Goal: Task Accomplishment & Management: Use online tool/utility

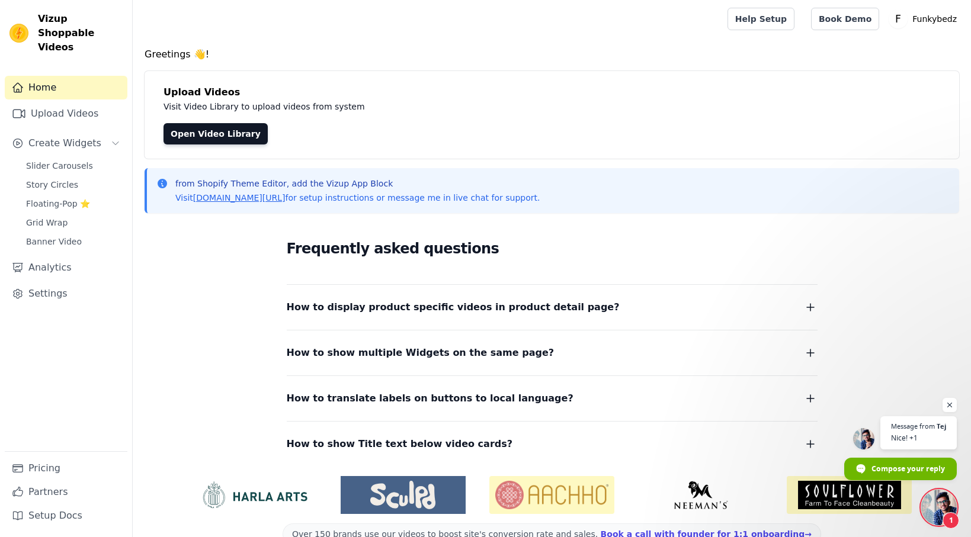
scroll to position [810, 0]
click at [53, 236] on span "Banner Video" at bounding box center [54, 242] width 56 height 12
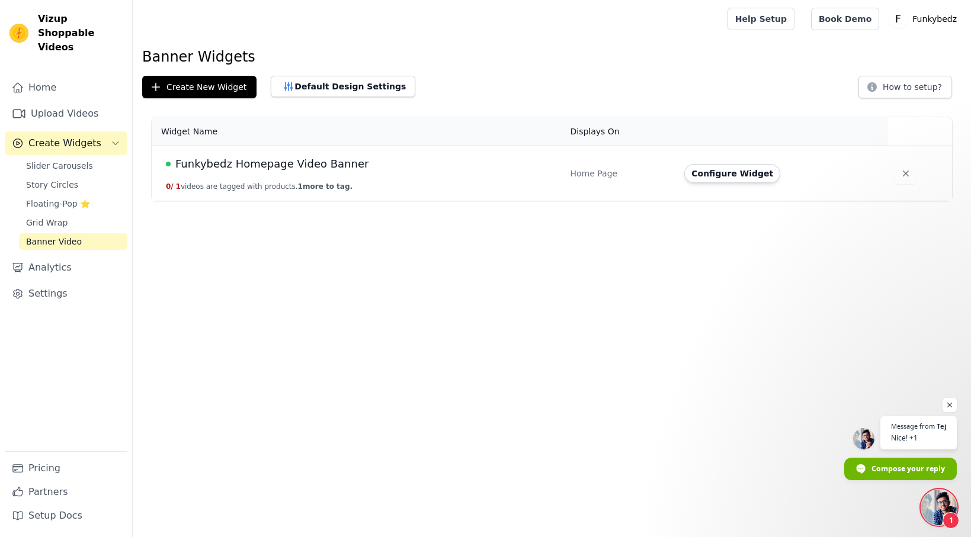
scroll to position [810, 0]
click at [195, 86] on button "Create New Widget" at bounding box center [199, 87] width 114 height 23
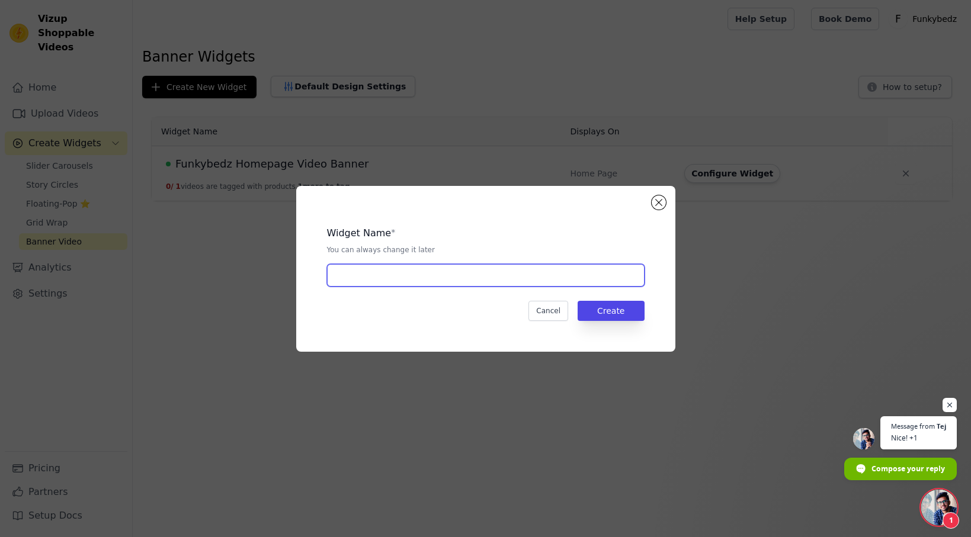
click at [389, 274] on input "text" at bounding box center [485, 275] width 317 height 23
type input "Funkybedz Recharge"
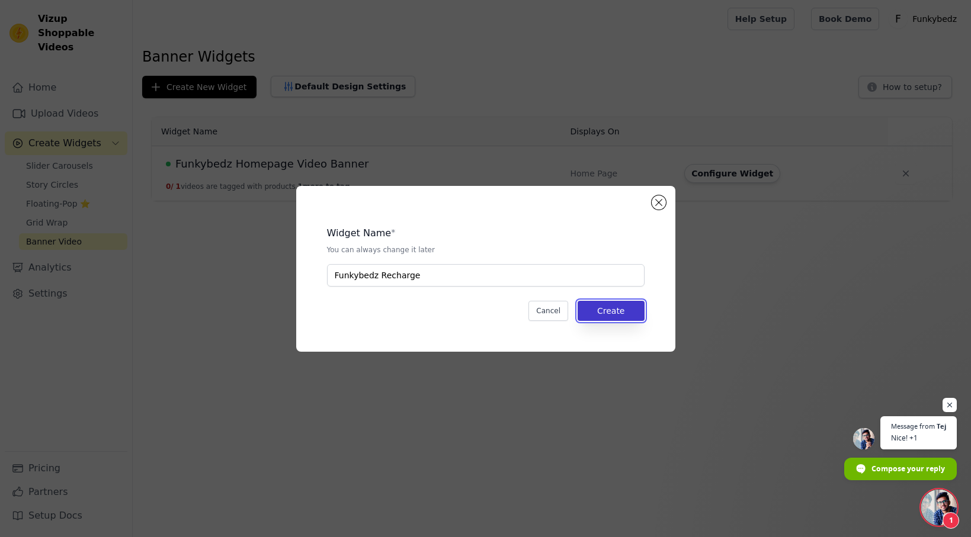
click at [606, 308] on button "Create" at bounding box center [610, 311] width 67 height 20
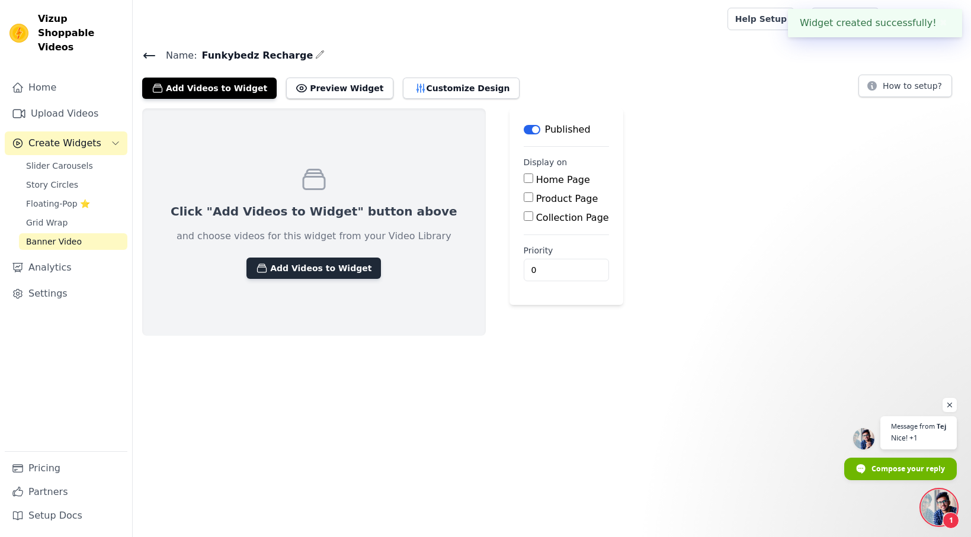
click at [289, 267] on button "Add Videos to Widget" at bounding box center [313, 268] width 134 height 21
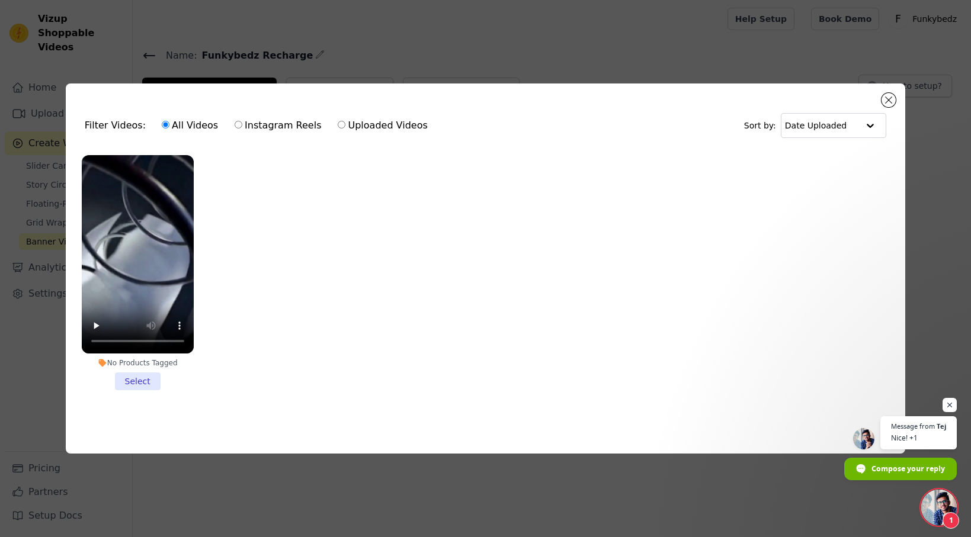
click at [345, 123] on label "Uploaded Videos" at bounding box center [382, 125] width 91 height 15
click at [345, 123] on input "Uploaded Videos" at bounding box center [342, 125] width 8 height 8
radio input "true"
click at [162, 124] on input "All Videos" at bounding box center [166, 125] width 8 height 8
radio input "true"
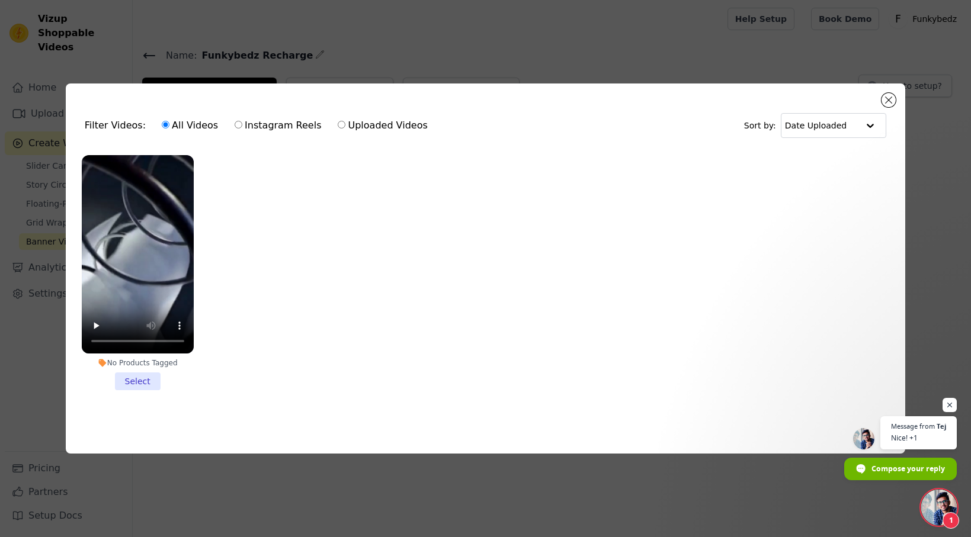
click at [338, 122] on input "Uploaded Videos" at bounding box center [342, 125] width 8 height 8
radio input "true"
click at [891, 93] on button "Close modal" at bounding box center [888, 100] width 14 height 14
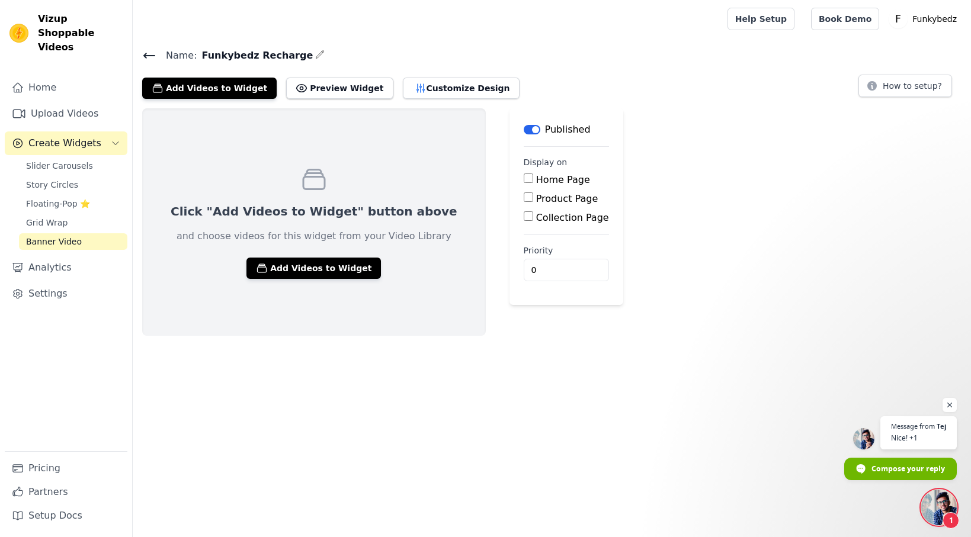
click at [300, 186] on icon at bounding box center [314, 179] width 28 height 28
click at [275, 269] on button "Add Videos to Widget" at bounding box center [313, 268] width 134 height 21
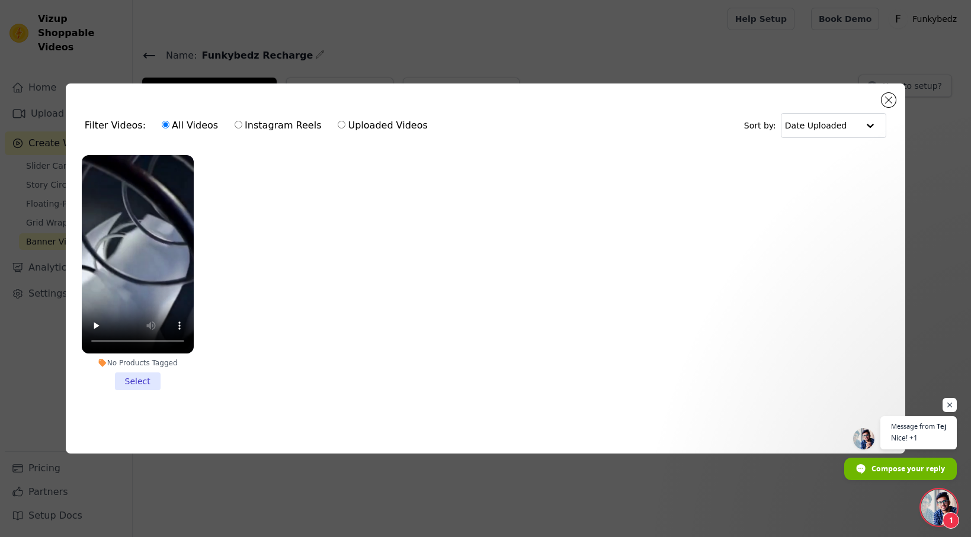
click at [338, 124] on input "Uploaded Videos" at bounding box center [342, 125] width 8 height 8
radio input "true"
click at [872, 117] on div at bounding box center [870, 126] width 24 height 24
click at [616, 199] on ul "No Products Tagged Select" at bounding box center [485, 283] width 821 height 268
click at [146, 196] on video at bounding box center [138, 254] width 112 height 199
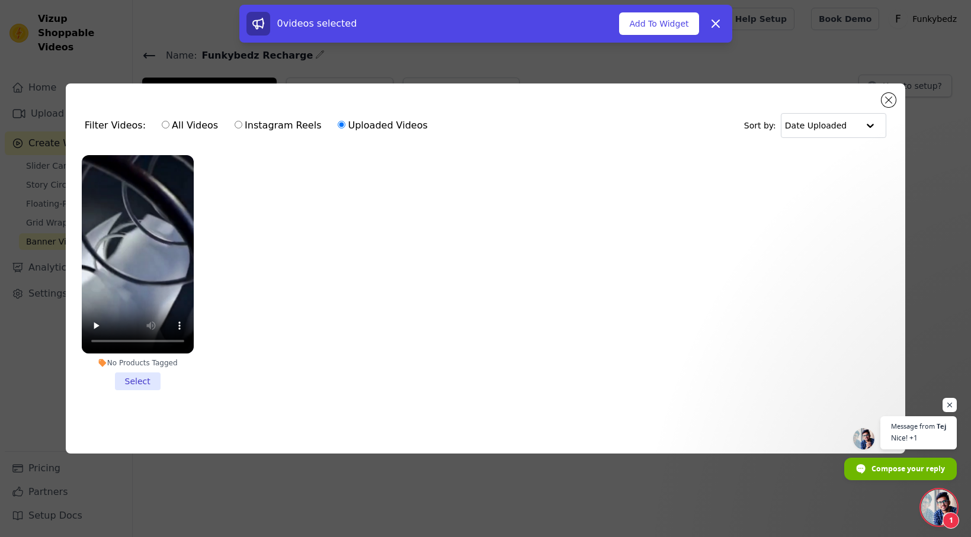
click at [327, 314] on ul "No Products Tagged Select" at bounding box center [485, 283] width 821 height 268
click at [162, 121] on input "All Videos" at bounding box center [166, 125] width 8 height 8
radio input "true"
click at [338, 121] on input "Uploaded Videos" at bounding box center [342, 125] width 8 height 8
radio input "true"
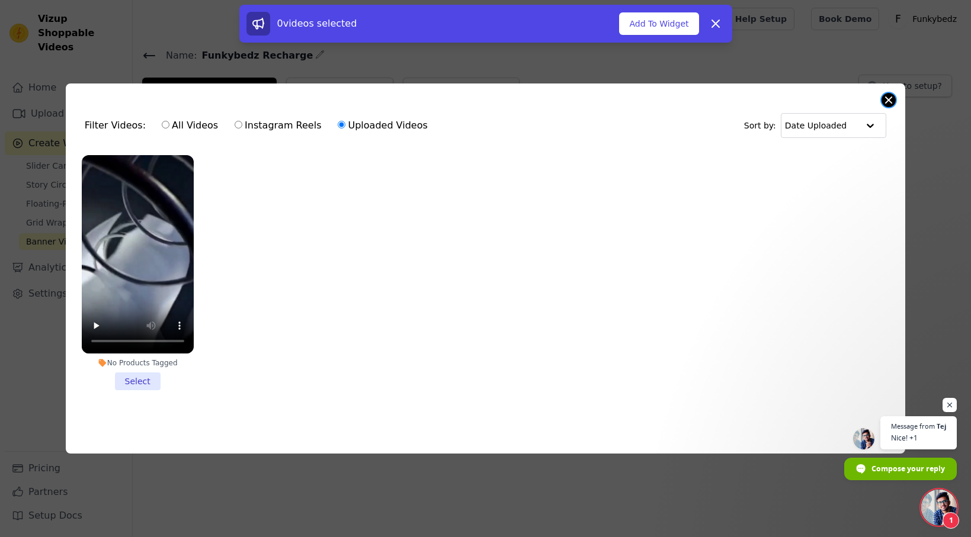
click at [890, 98] on button "Close modal" at bounding box center [888, 100] width 14 height 14
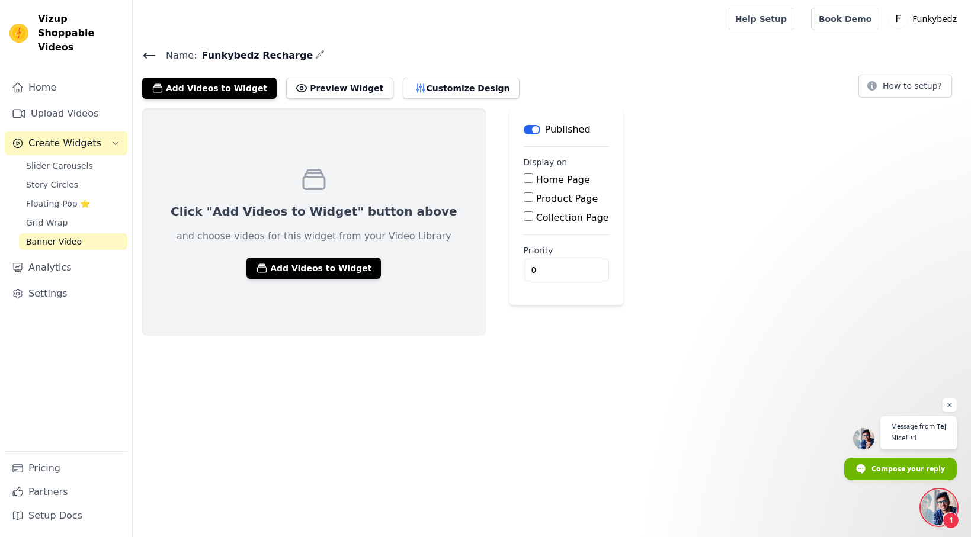
click at [49, 236] on span "Banner Video" at bounding box center [54, 242] width 56 height 12
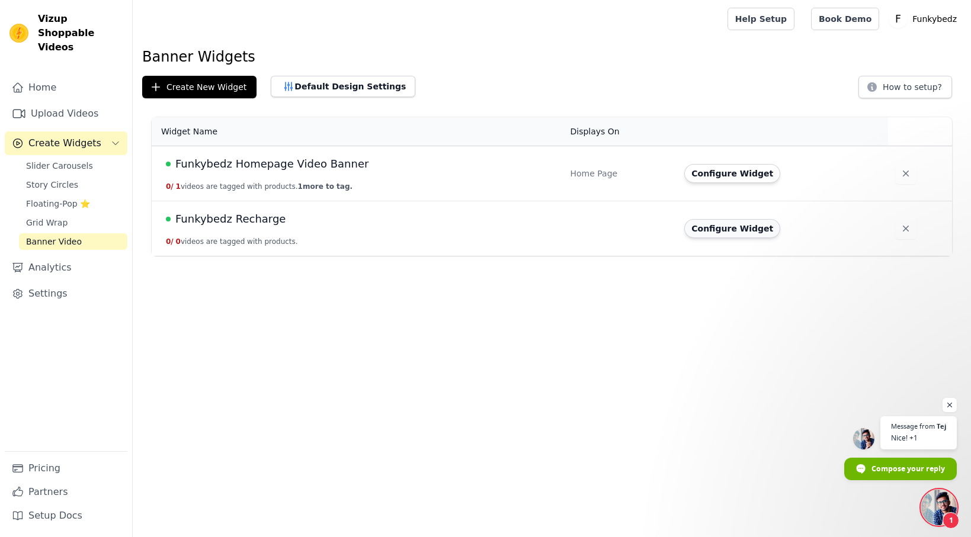
click at [734, 230] on button "Configure Widget" at bounding box center [732, 228] width 96 height 19
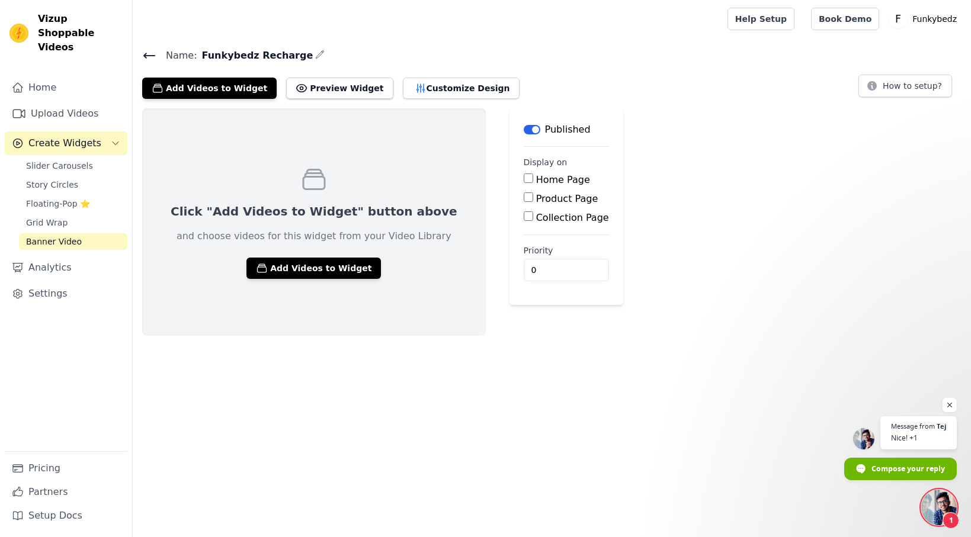
click at [524, 175] on input "Home Page" at bounding box center [528, 178] width 9 height 9
checkbox input "true"
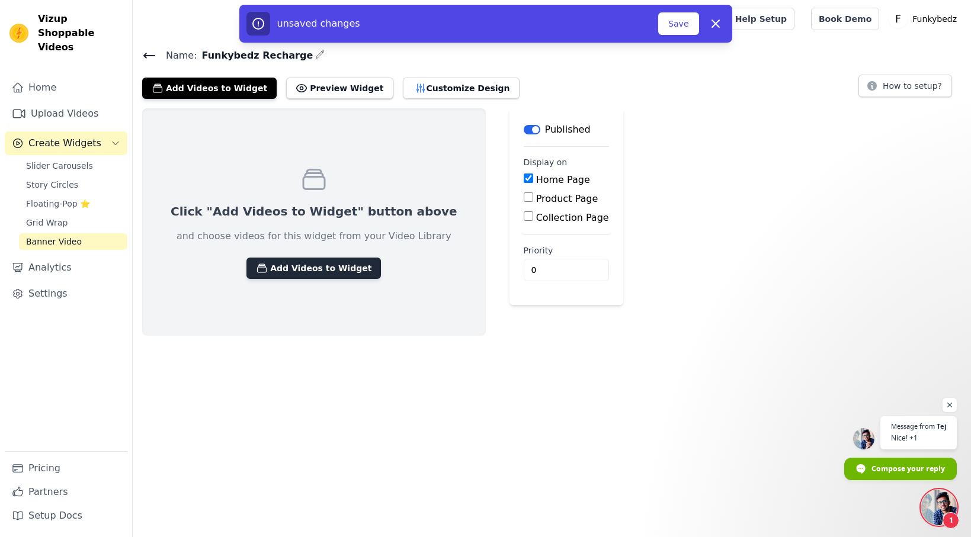
click at [310, 272] on button "Add Videos to Widget" at bounding box center [313, 268] width 134 height 21
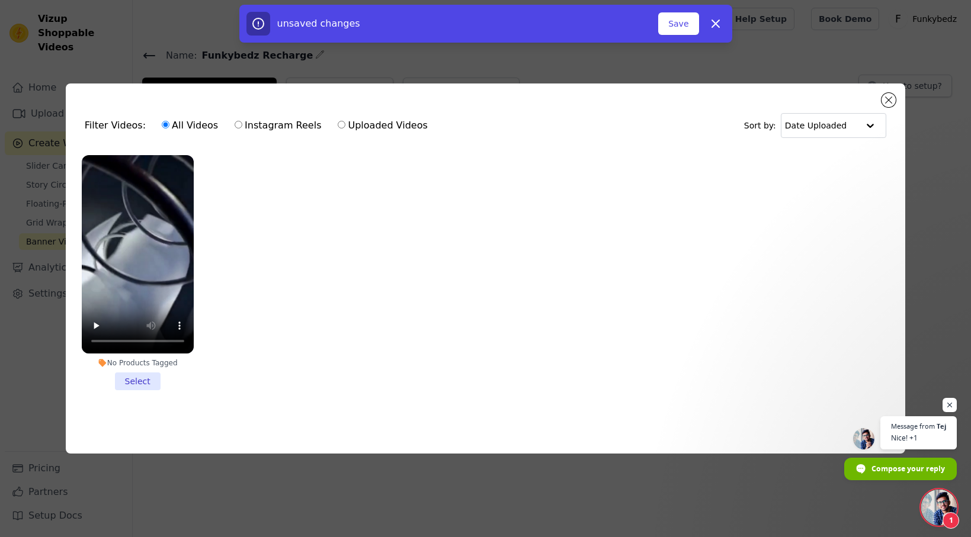
click at [310, 272] on ul "No Products Tagged Select" at bounding box center [485, 283] width 821 height 268
click at [888, 97] on button "Close modal" at bounding box center [888, 100] width 14 height 14
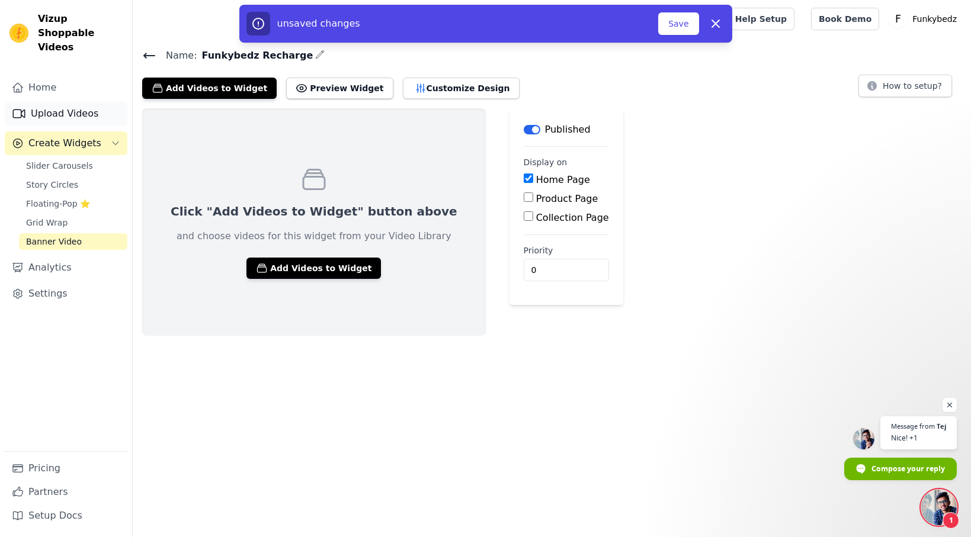
click at [57, 102] on link "Upload Videos" at bounding box center [66, 114] width 123 height 24
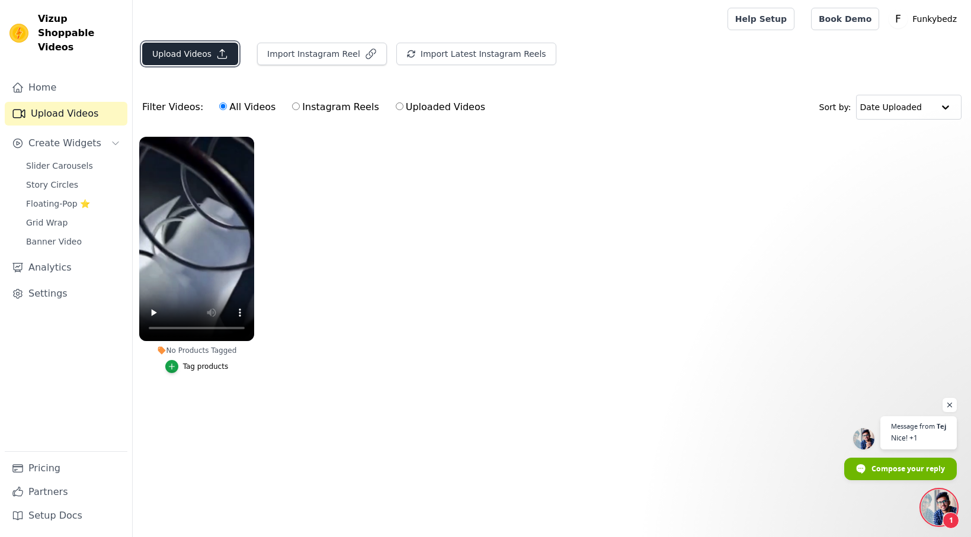
click at [174, 52] on button "Upload Videos" at bounding box center [190, 54] width 96 height 23
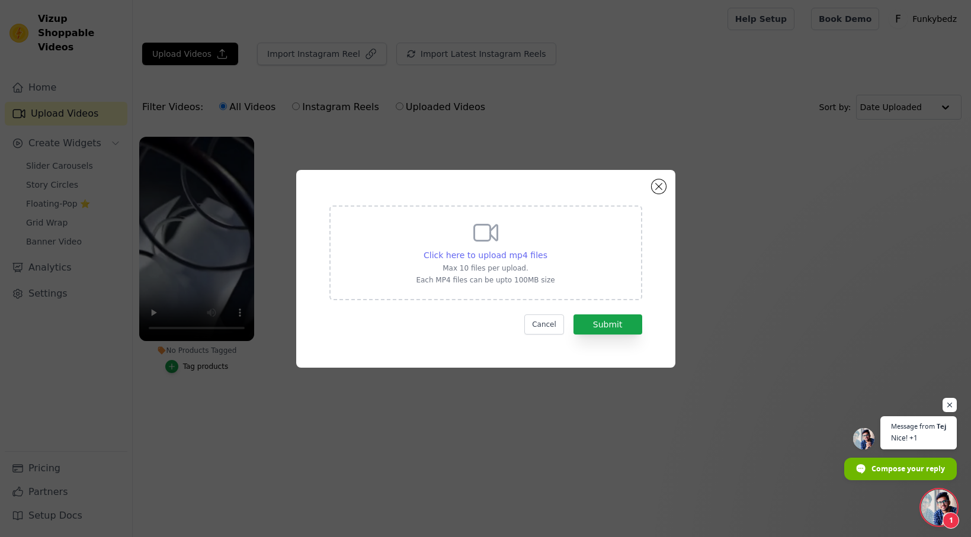
click at [518, 251] on span "Click here to upload mp4 files" at bounding box center [485, 255] width 124 height 9
click at [547, 249] on input "Click here to upload mp4 files Max 10 files per upload. Each MP4 files can be u…" at bounding box center [547, 249] width 1 height 1
type input "C:\fakepath\Recharge-yourself.mp4"
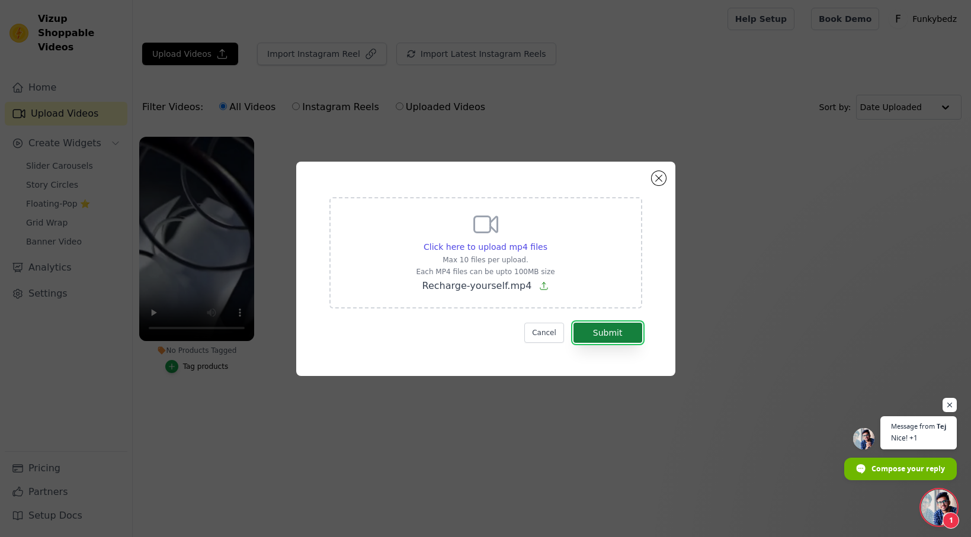
click at [609, 330] on button "Submit" at bounding box center [607, 333] width 69 height 20
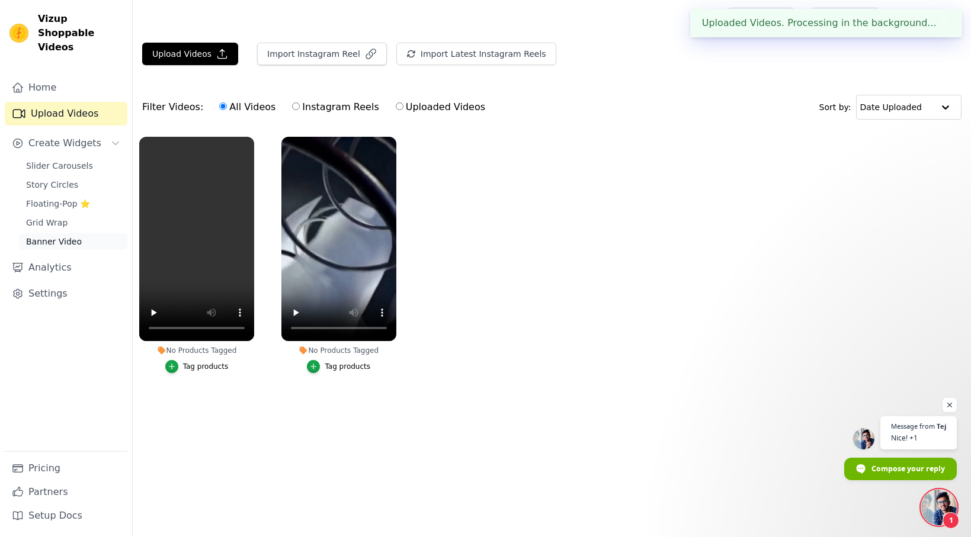
click at [52, 236] on span "Banner Video" at bounding box center [54, 242] width 56 height 12
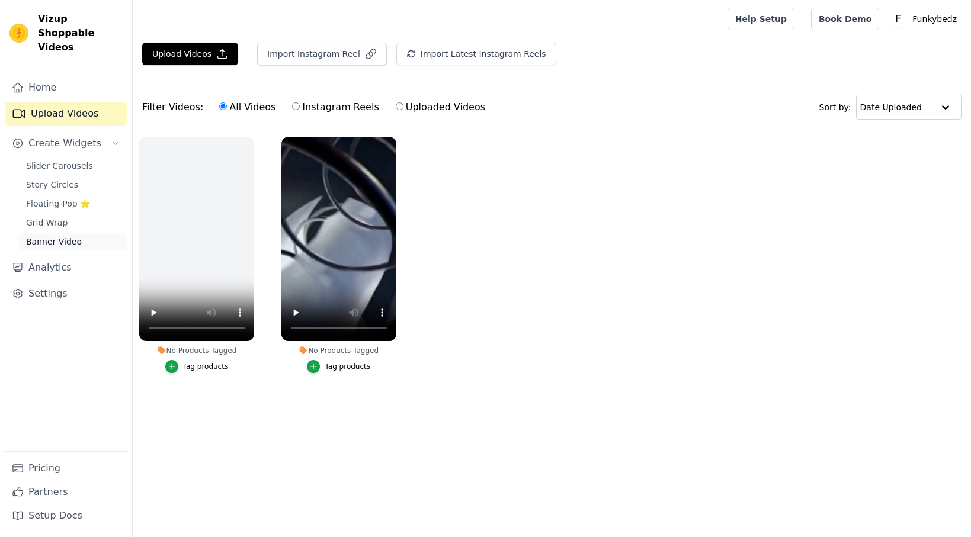
click at [66, 236] on span "Banner Video" at bounding box center [54, 242] width 56 height 12
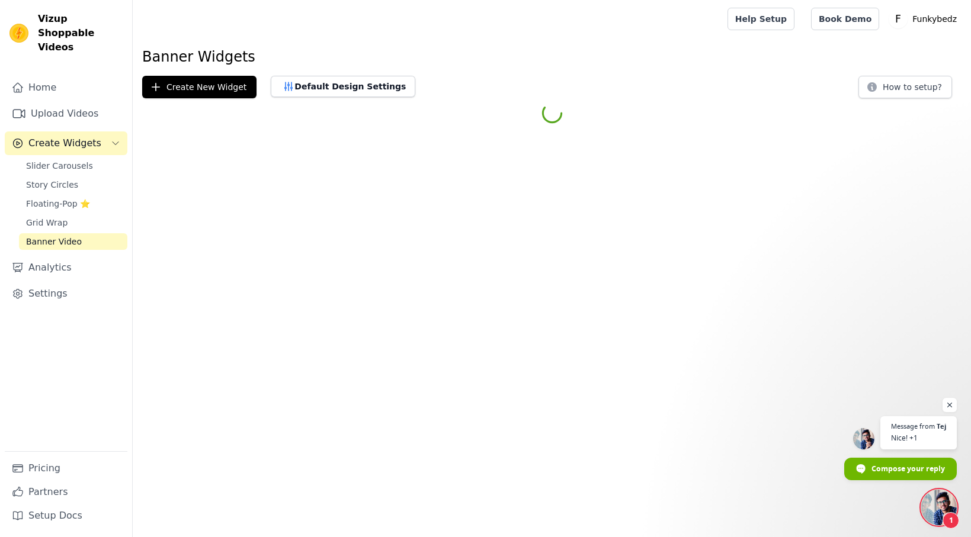
scroll to position [810, 0]
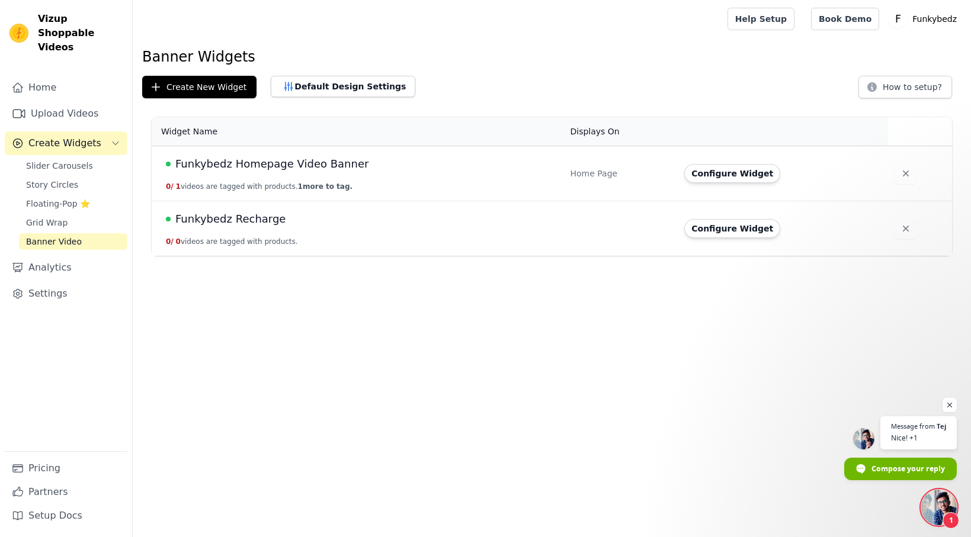
click at [234, 219] on span "Funkybedz Recharge" at bounding box center [230, 219] width 110 height 17
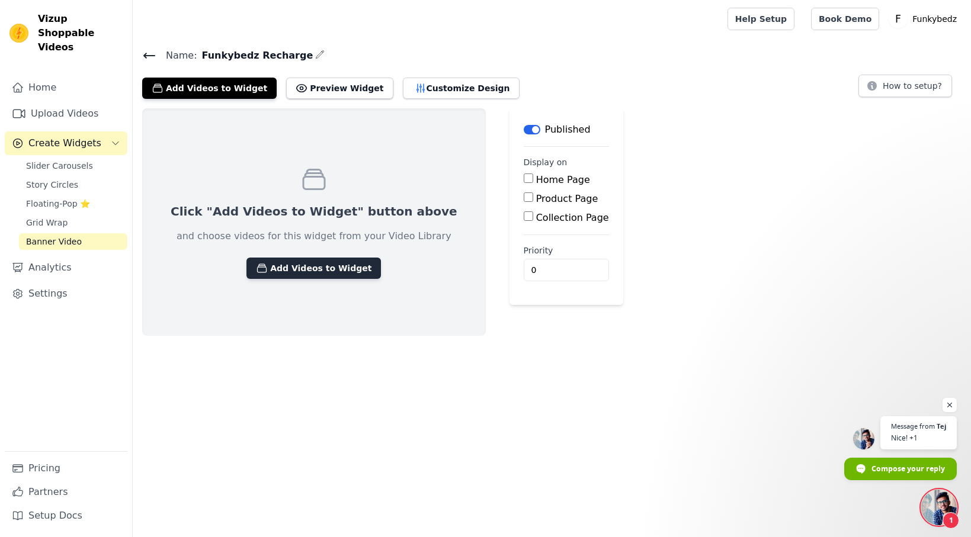
click at [281, 270] on button "Add Videos to Widget" at bounding box center [313, 268] width 134 height 21
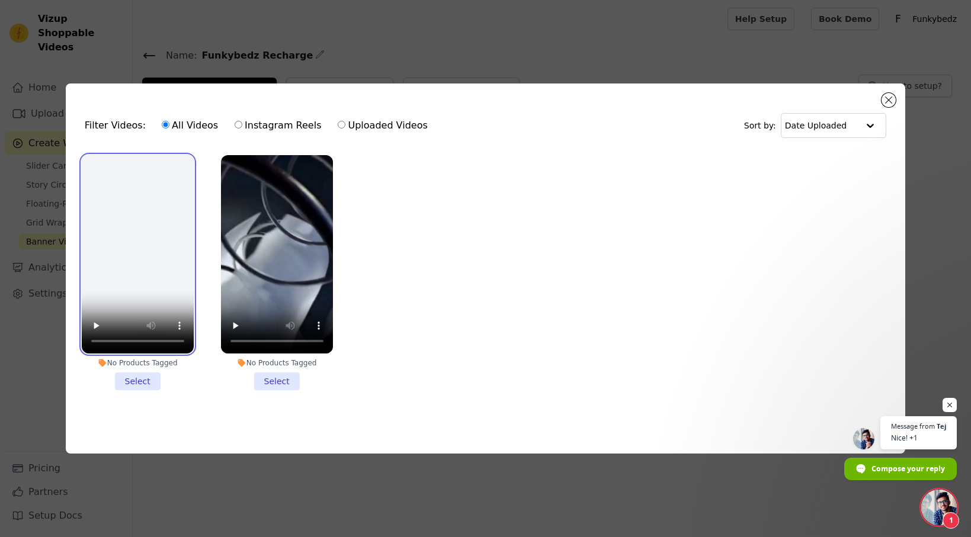
click at [155, 268] on video at bounding box center [138, 254] width 112 height 199
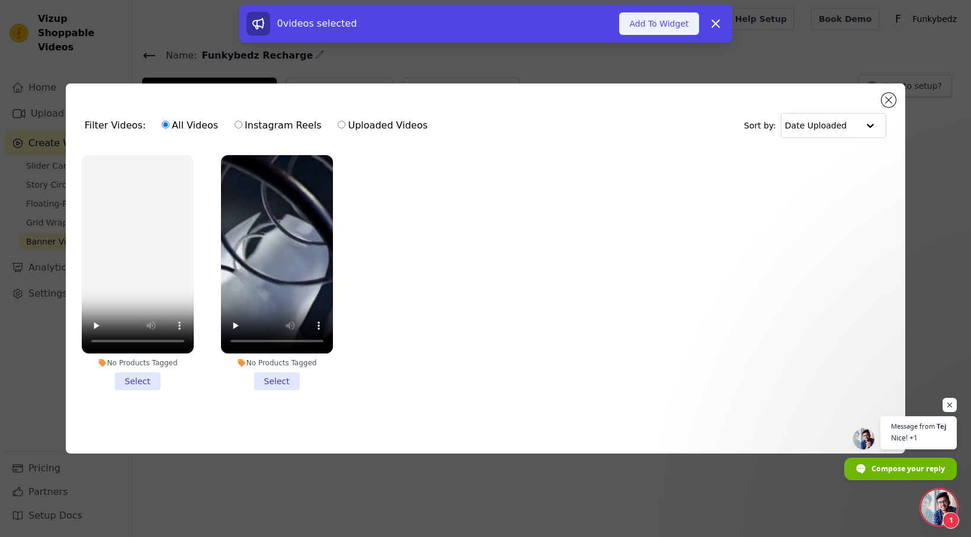
click at [650, 23] on button "Add To Widget" at bounding box center [658, 23] width 79 height 23
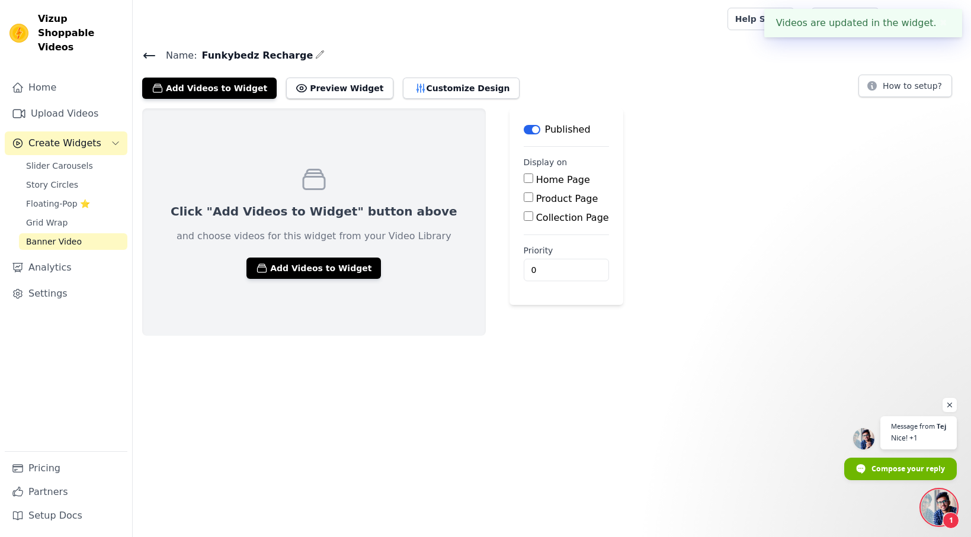
click at [524, 178] on input "Home Page" at bounding box center [528, 178] width 9 height 9
checkbox input "true"
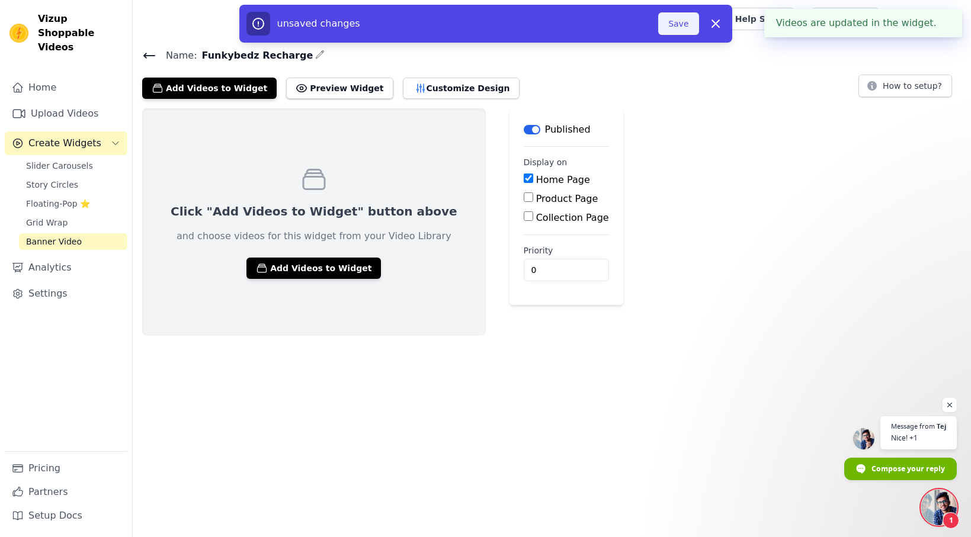
click at [685, 22] on button "Save" at bounding box center [678, 23] width 40 height 23
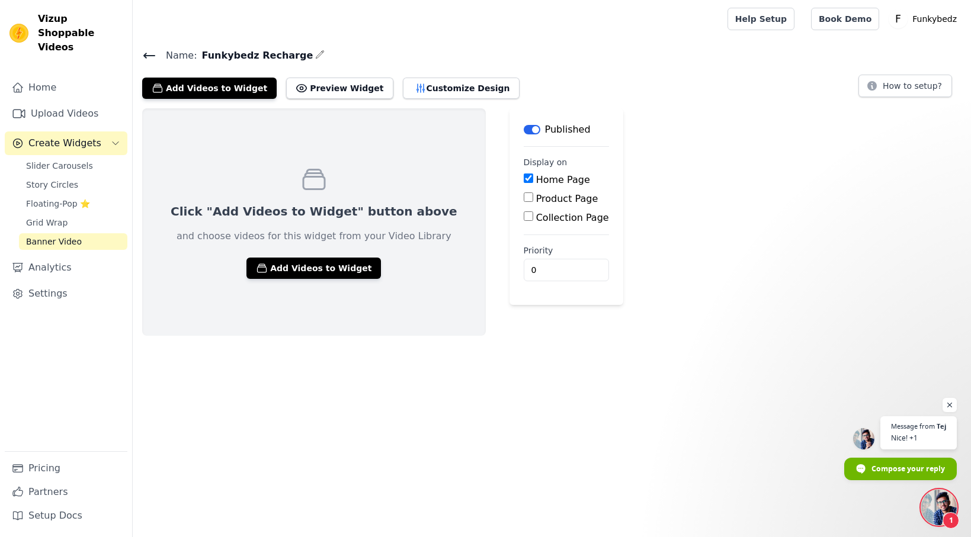
click at [432, 336] on html "Vizup Shoppable Videos Home Upload Videos Create Widgets Slider Carousels Story…" at bounding box center [485, 168] width 971 height 336
click at [749, 224] on div "Click "Add Videos to Widget" button above and choose videos for this widget fro…" at bounding box center [552, 221] width 838 height 227
click at [53, 236] on span "Banner Video" at bounding box center [54, 242] width 56 height 12
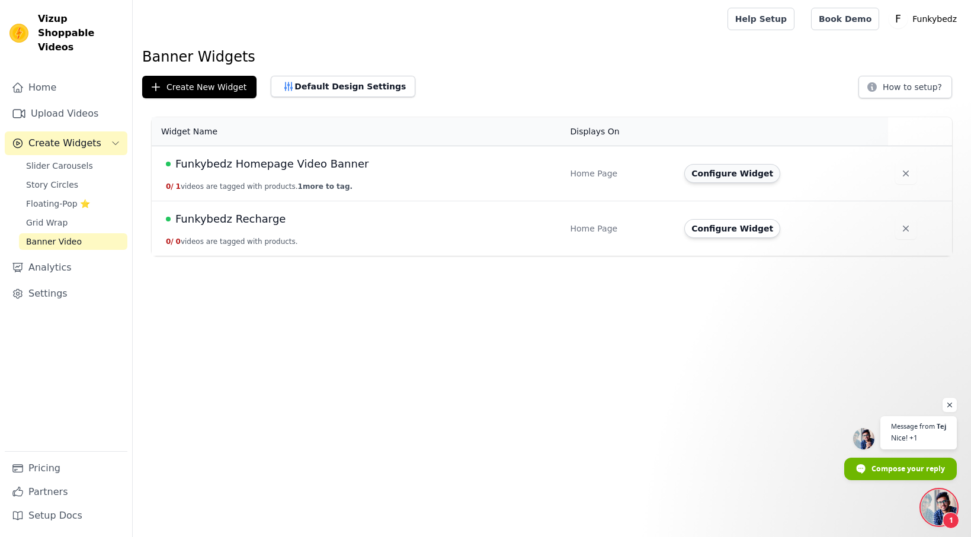
click at [746, 175] on button "Configure Widget" at bounding box center [732, 173] width 96 height 19
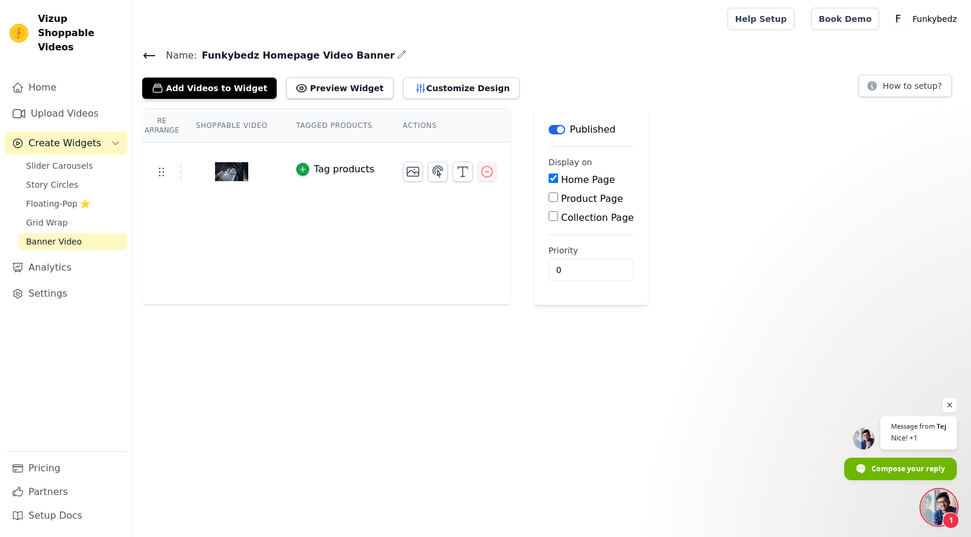
click at [556, 129] on button "Label" at bounding box center [556, 129] width 17 height 9
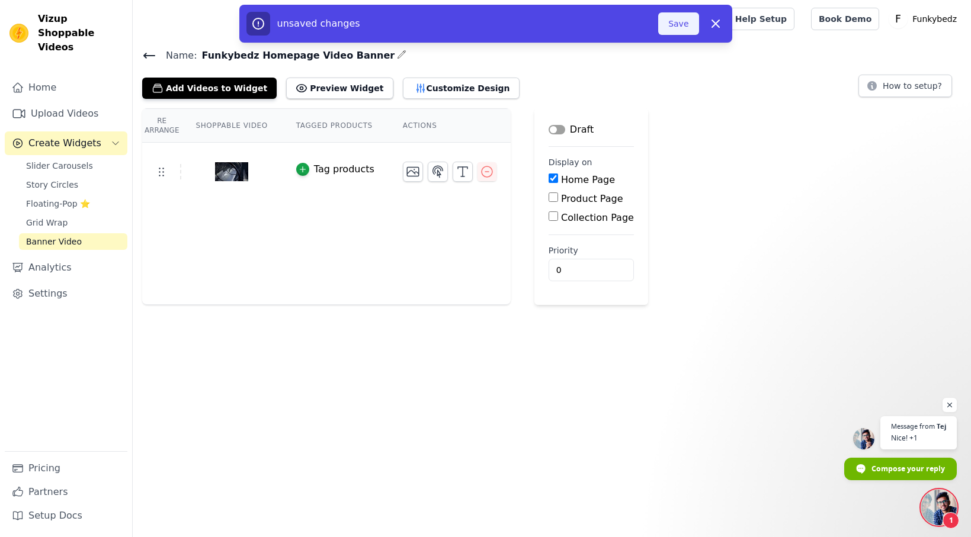
click at [676, 24] on button "Save" at bounding box center [678, 23] width 40 height 23
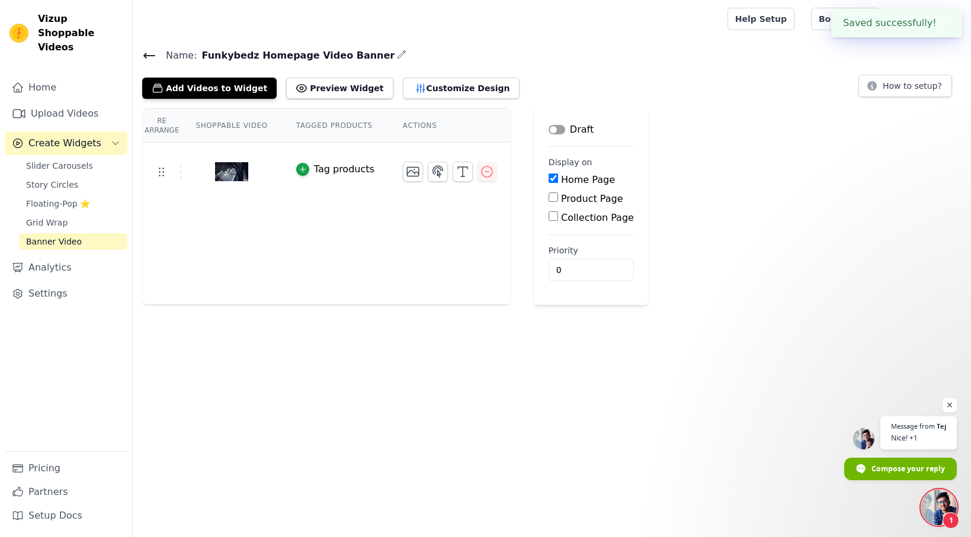
click at [53, 236] on span "Banner Video" at bounding box center [54, 242] width 56 height 12
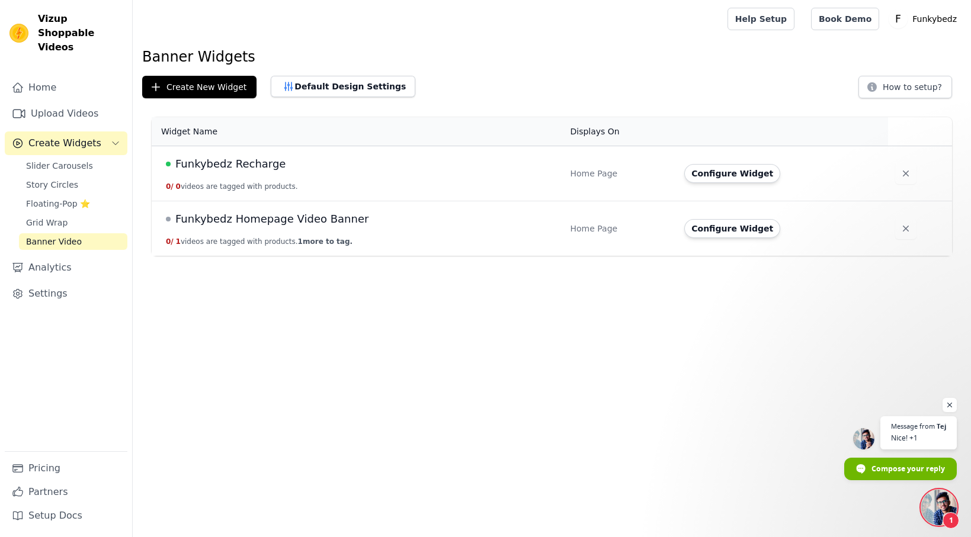
click at [247, 159] on span "Funkybedz Recharge" at bounding box center [230, 164] width 110 height 17
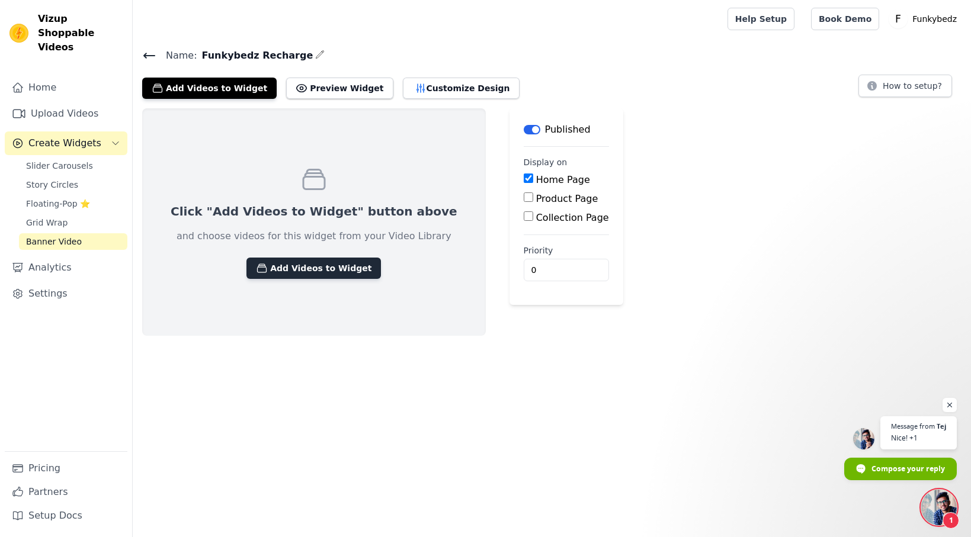
click at [288, 268] on button "Add Videos to Widget" at bounding box center [313, 268] width 134 height 21
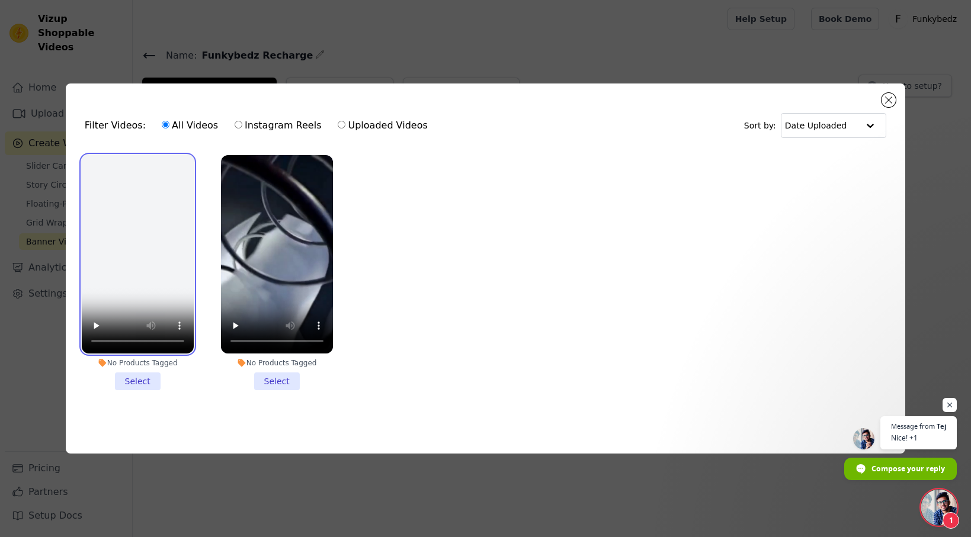
click at [161, 274] on video at bounding box center [138, 254] width 112 height 199
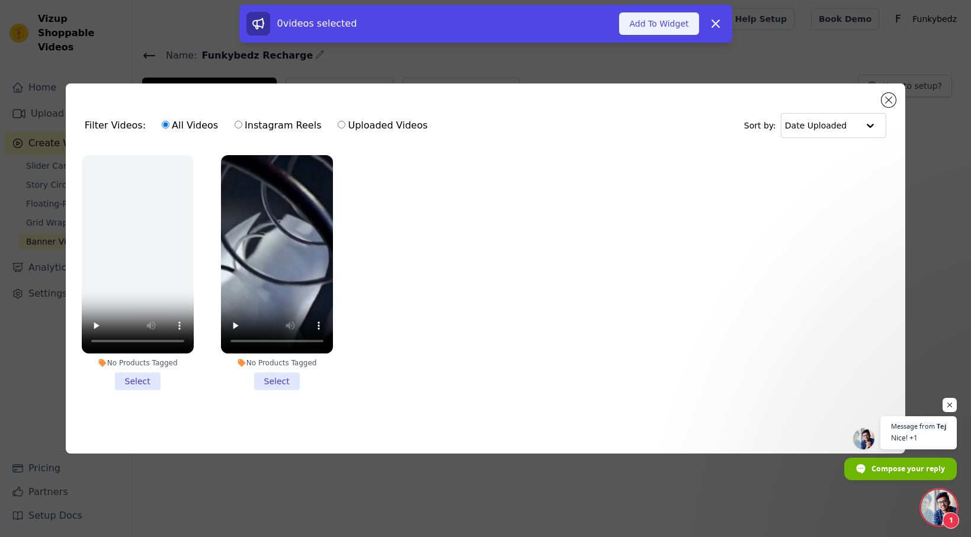
click at [674, 27] on button "Add To Widget" at bounding box center [658, 23] width 79 height 23
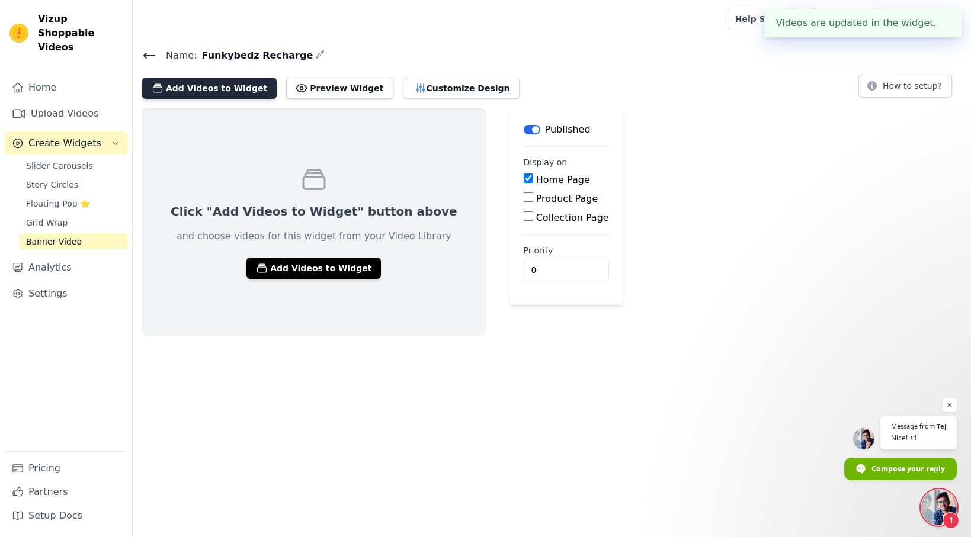
click at [213, 90] on button "Add Videos to Widget" at bounding box center [209, 88] width 134 height 21
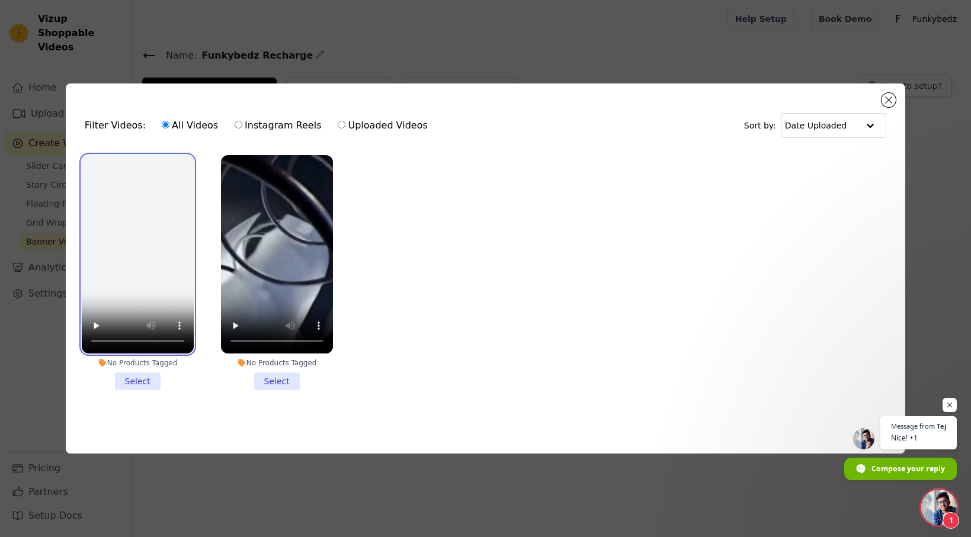
click at [164, 217] on video at bounding box center [138, 254] width 112 height 199
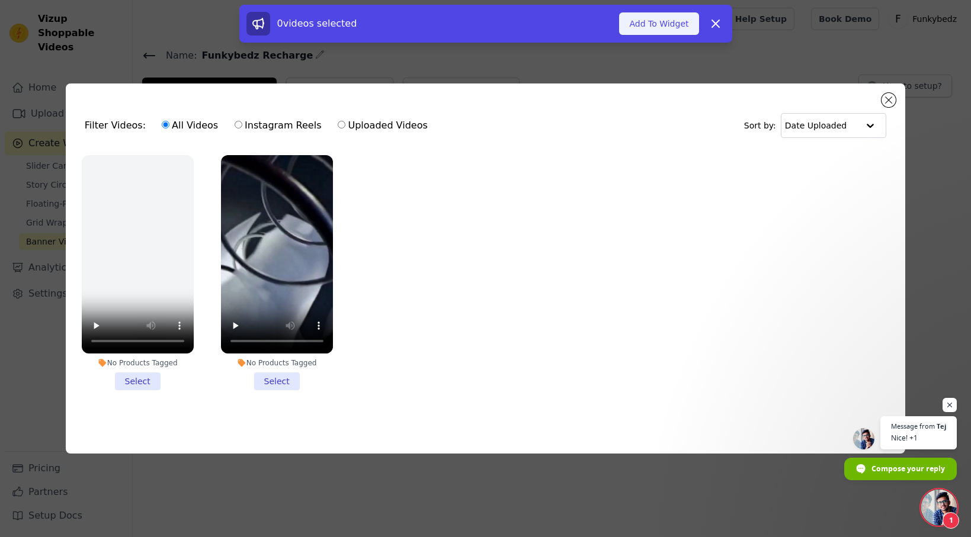
click at [656, 26] on button "Add To Widget" at bounding box center [658, 23] width 79 height 23
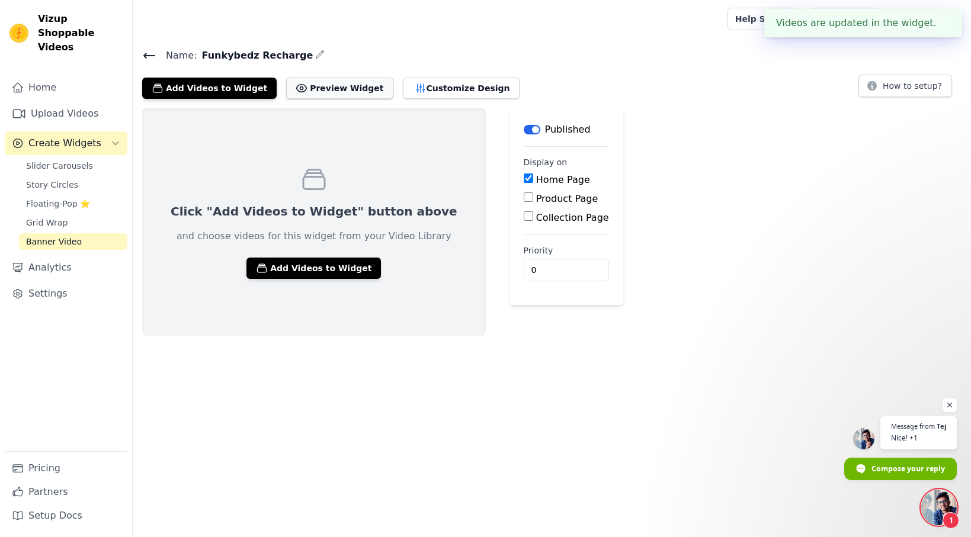
click at [318, 93] on button "Preview Widget" at bounding box center [339, 88] width 107 height 21
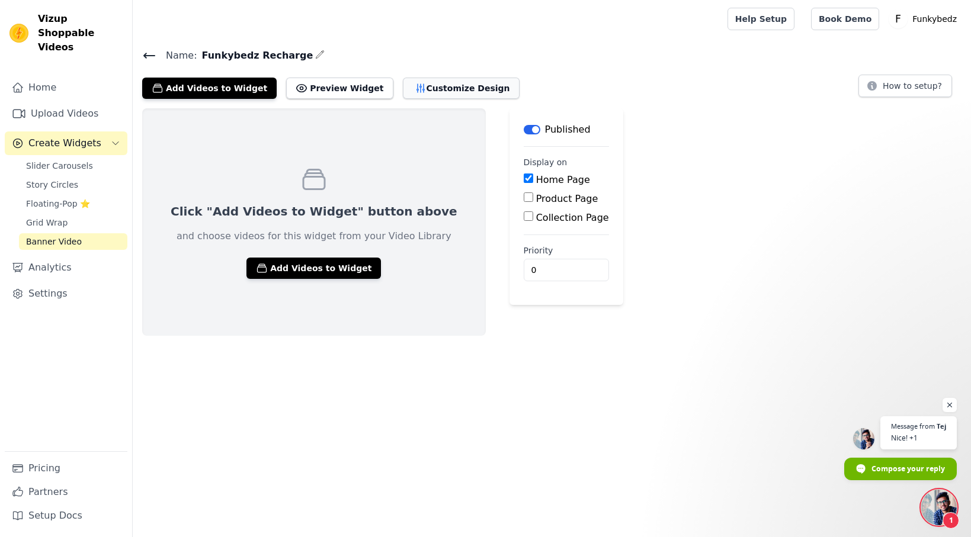
click at [440, 91] on button "Customize Design" at bounding box center [461, 88] width 117 height 21
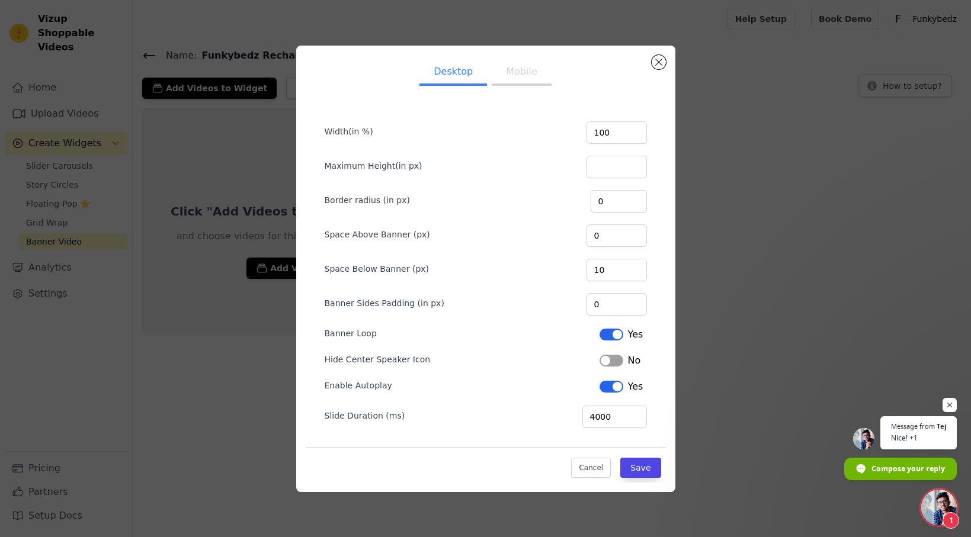
click at [514, 75] on button "Mobile" at bounding box center [521, 73] width 59 height 26
click at [458, 74] on button "Desktop" at bounding box center [453, 73] width 68 height 26
click at [638, 468] on button "Save" at bounding box center [640, 468] width 40 height 20
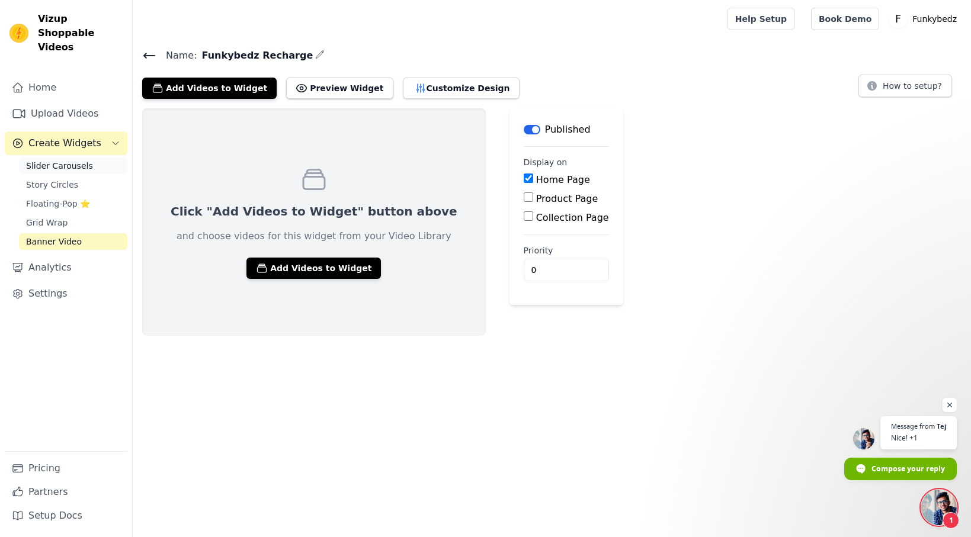
click at [47, 160] on span "Slider Carousels" at bounding box center [59, 166] width 67 height 12
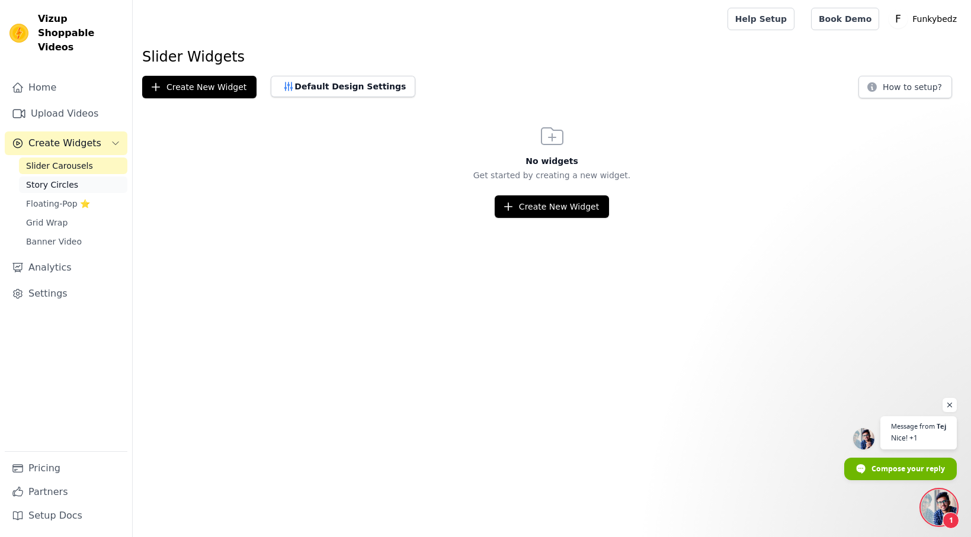
click at [42, 179] on span "Story Circles" at bounding box center [52, 185] width 52 height 12
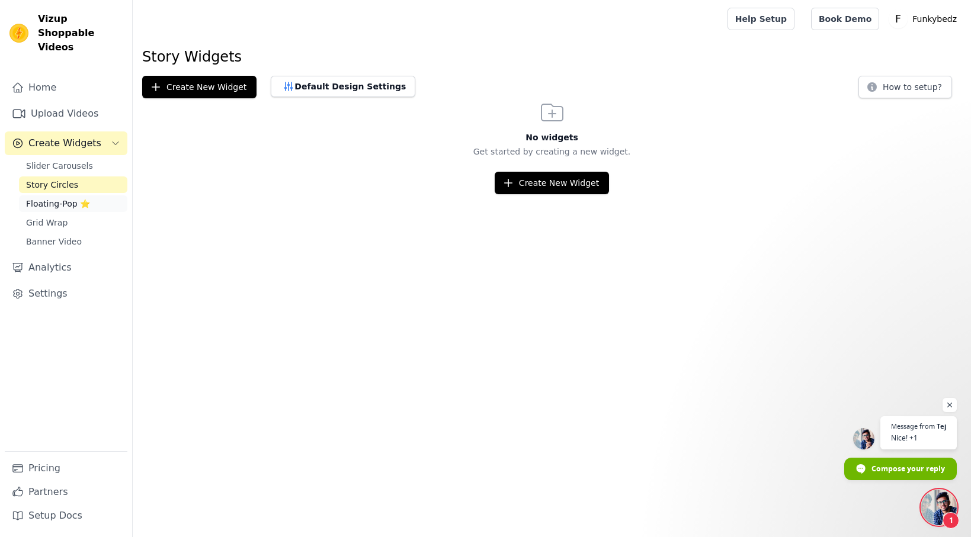
click at [44, 198] on span "Floating-Pop ⭐" at bounding box center [58, 204] width 64 height 12
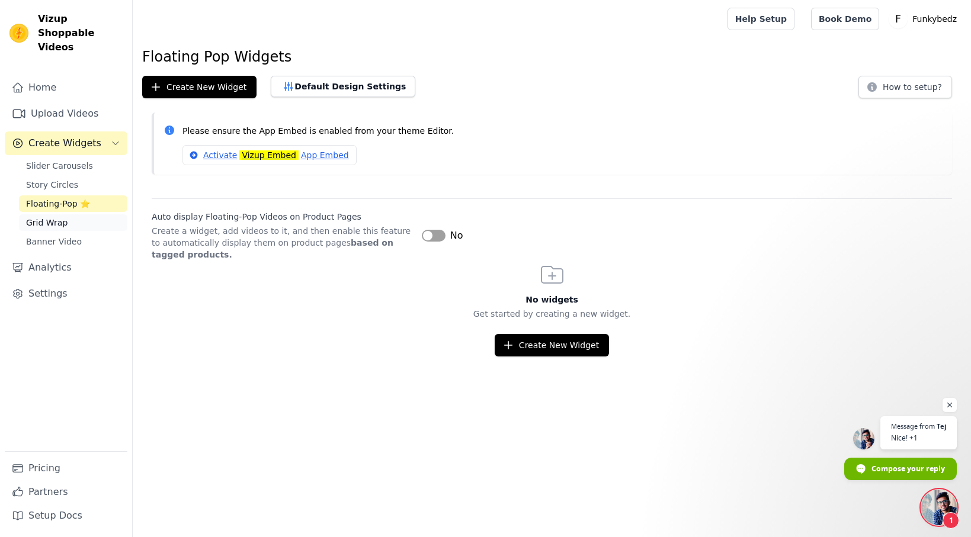
click at [47, 217] on span "Grid Wrap" at bounding box center [46, 223] width 41 height 12
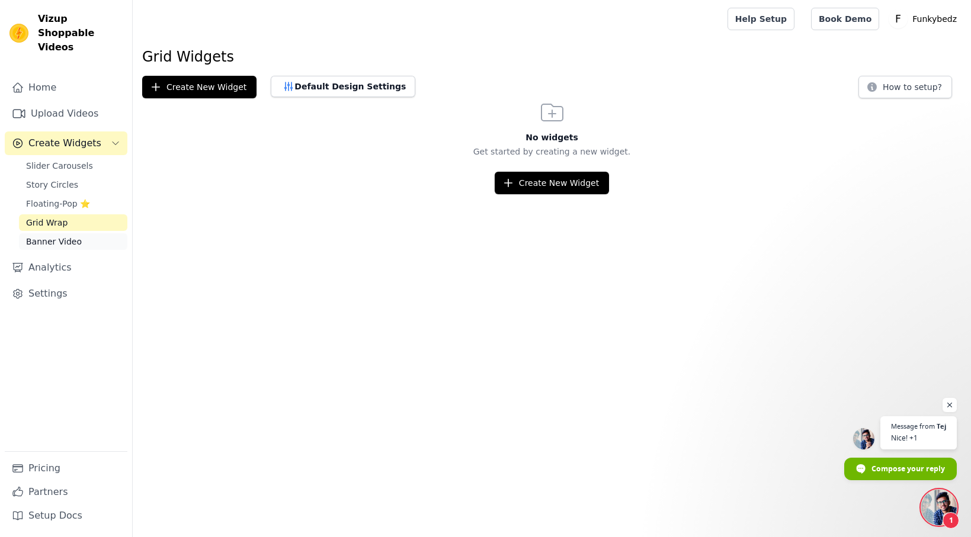
click at [47, 236] on span "Banner Video" at bounding box center [54, 242] width 56 height 12
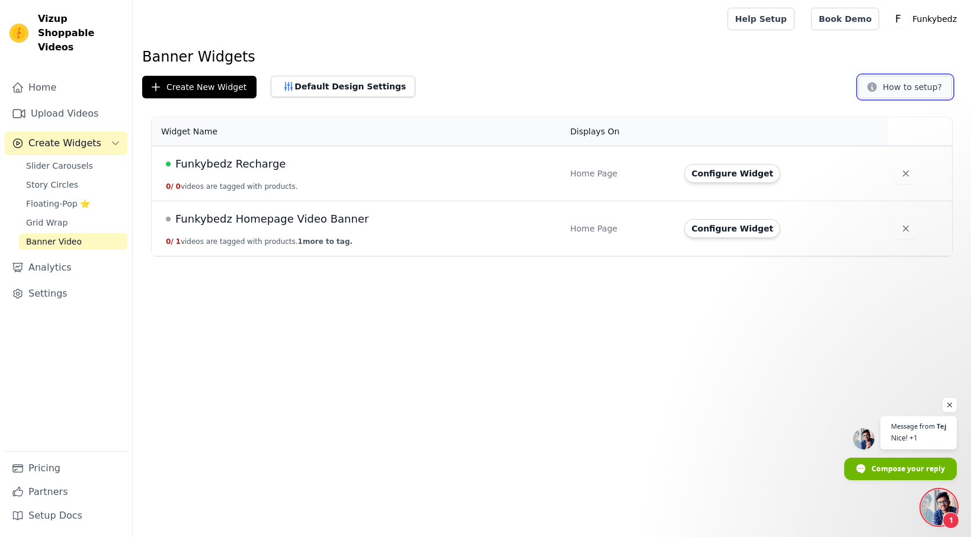
click at [911, 88] on button "How to setup?" at bounding box center [905, 87] width 94 height 23
click at [236, 162] on span "Funkybedz Recharge" at bounding box center [230, 164] width 110 height 17
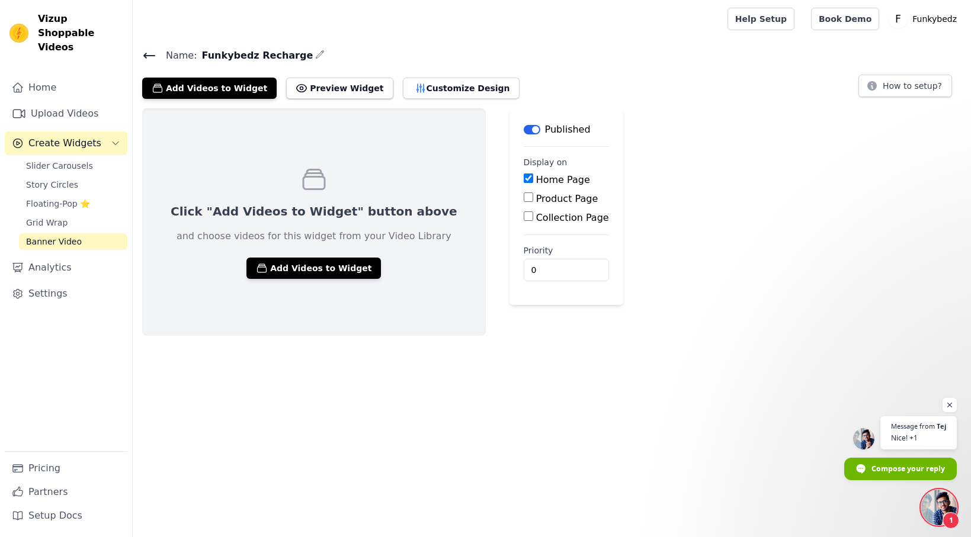
click at [64, 236] on span "Banner Video" at bounding box center [54, 242] width 56 height 12
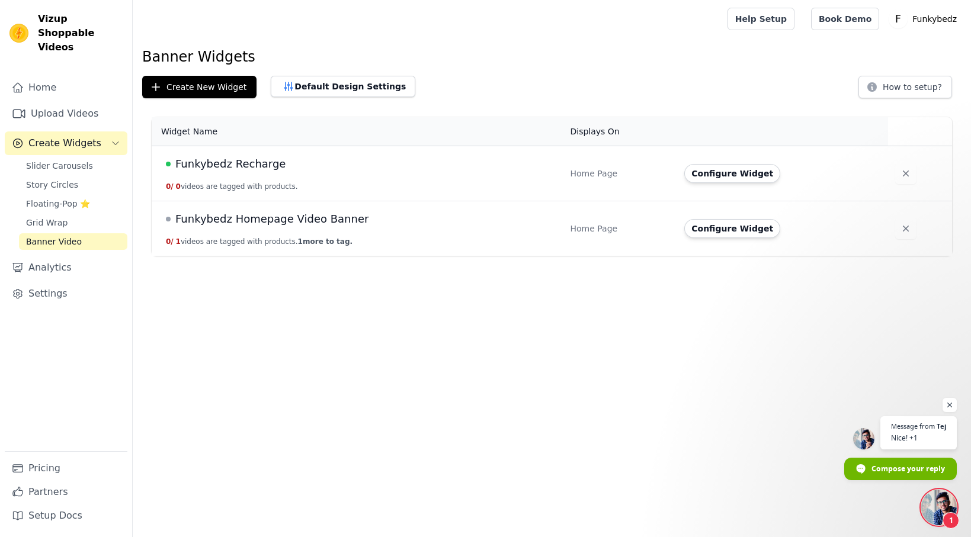
click at [240, 221] on span "Funkybedz Homepage Video Banner" at bounding box center [271, 219] width 193 height 17
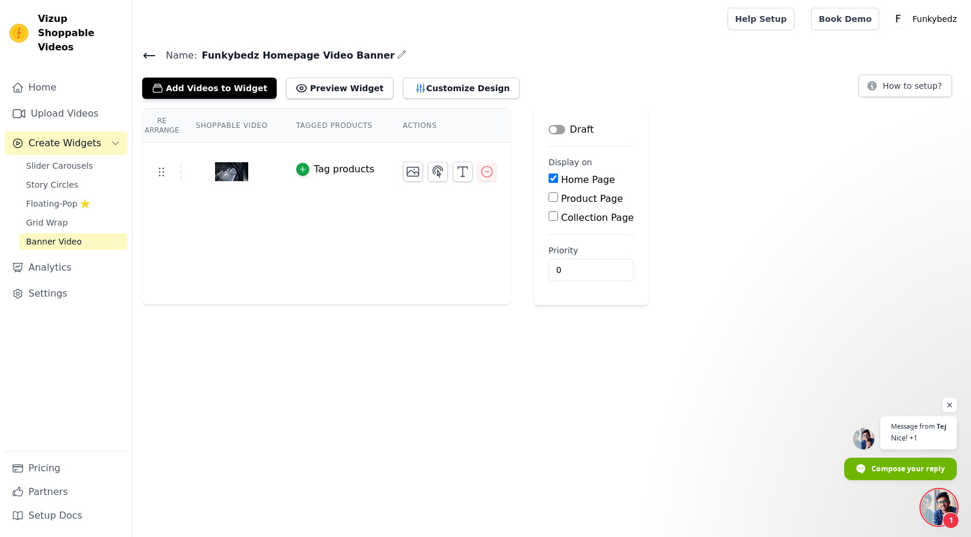
click at [52, 236] on span "Banner Video" at bounding box center [54, 242] width 56 height 12
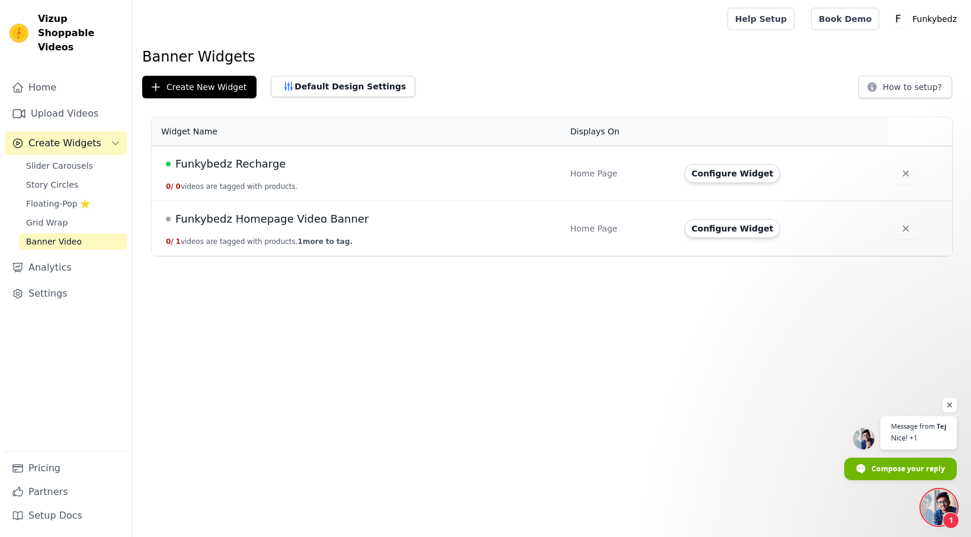
click at [249, 165] on span "Funkybedz Recharge" at bounding box center [230, 164] width 110 height 17
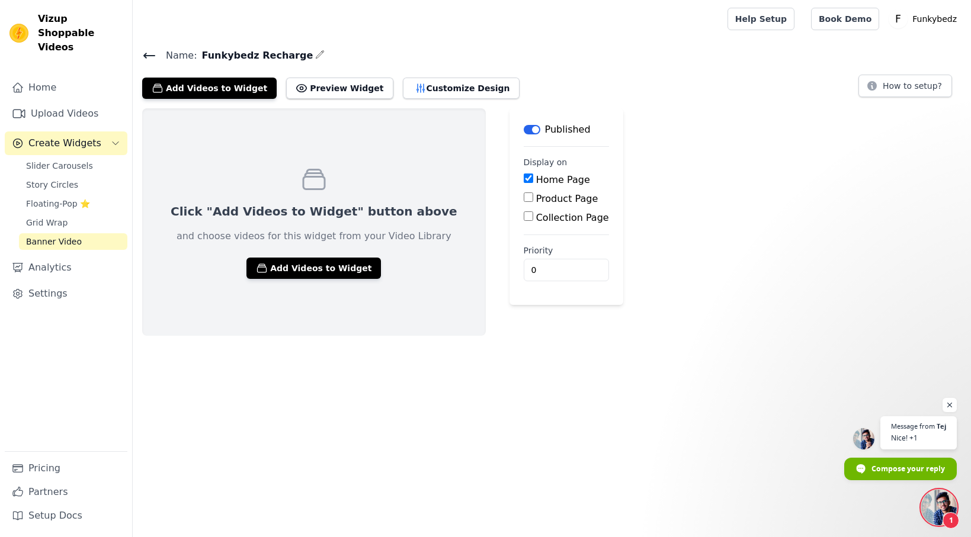
click at [524, 197] on input "Product Page" at bounding box center [528, 196] width 9 height 9
checkbox input "true"
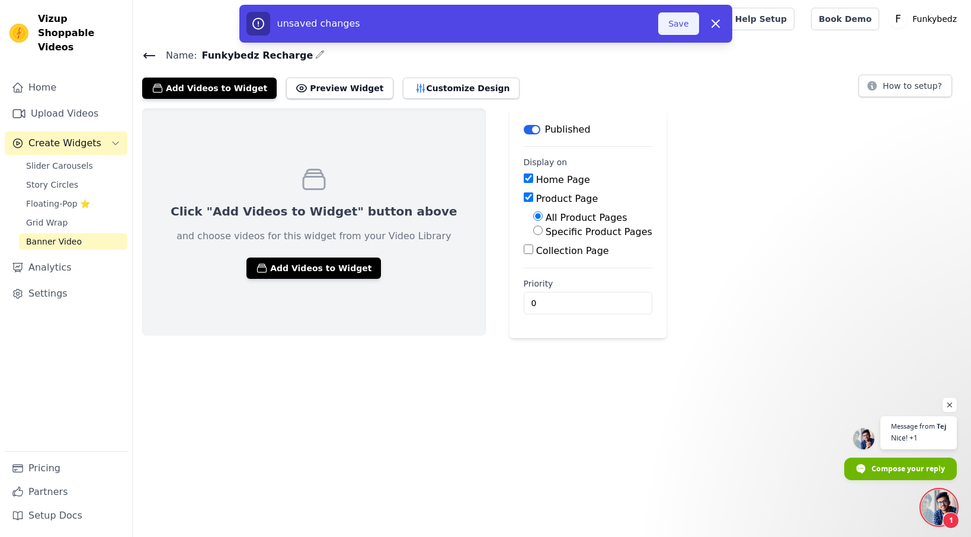
click at [679, 23] on button "Save" at bounding box center [678, 23] width 40 height 23
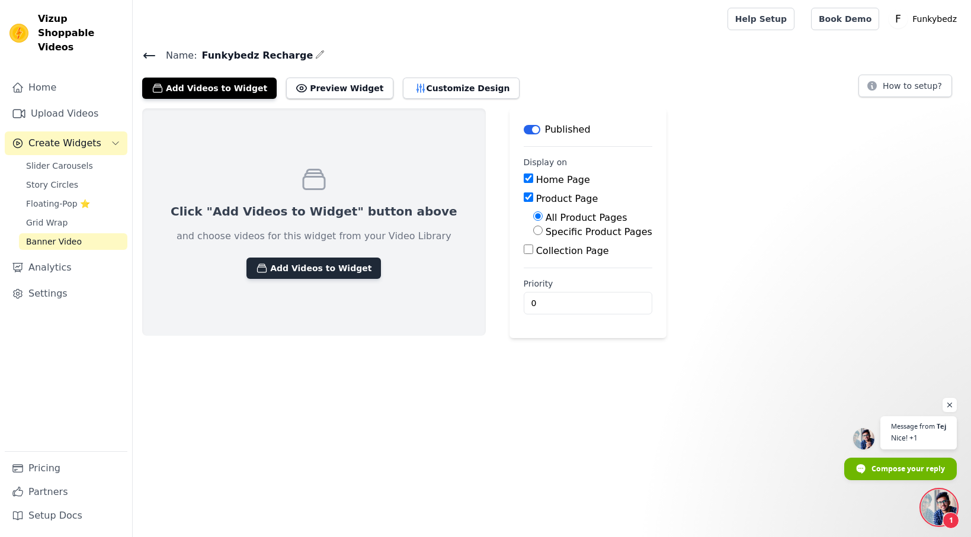
click at [283, 271] on button "Add Videos to Widget" at bounding box center [313, 268] width 134 height 21
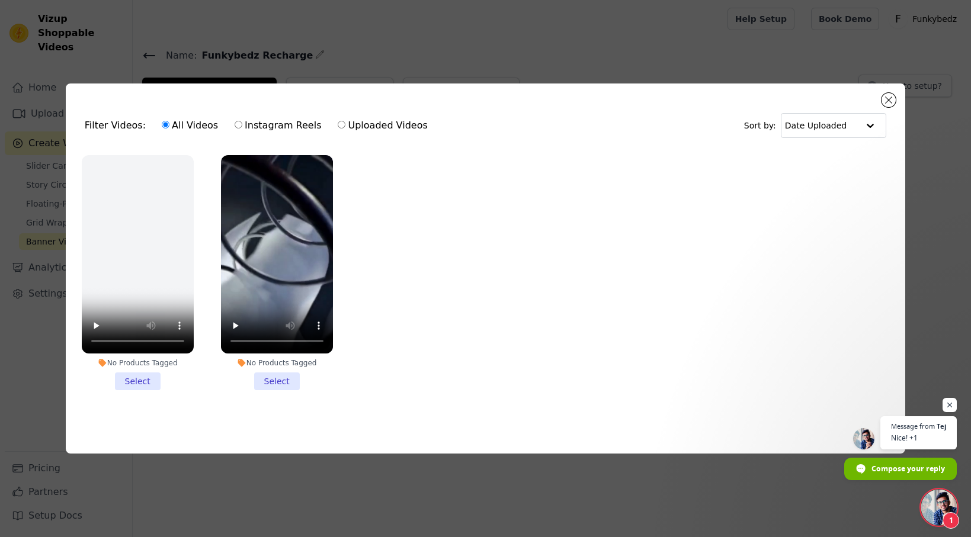
click at [338, 121] on input "Uploaded Videos" at bounding box center [342, 125] width 8 height 8
radio input "true"
click at [137, 245] on video at bounding box center [138, 254] width 112 height 199
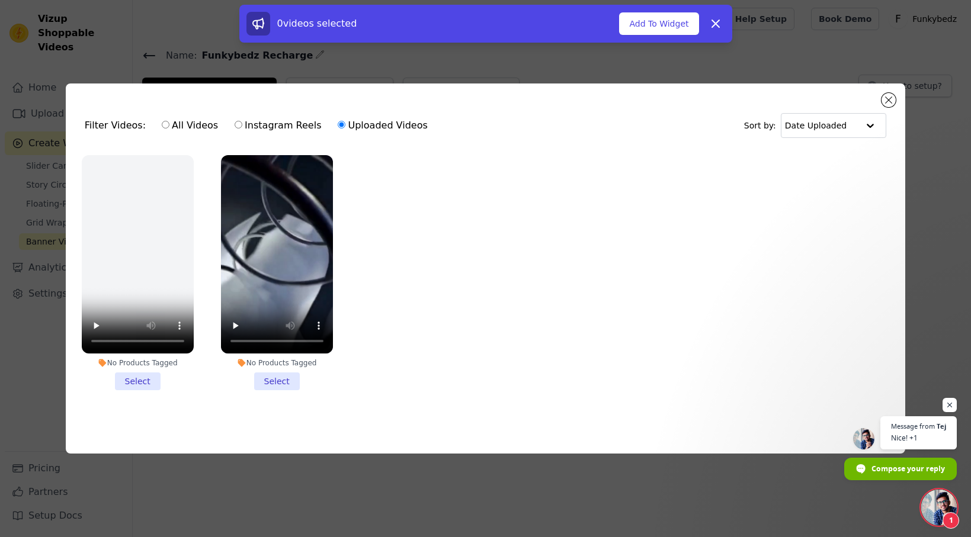
click at [134, 381] on li "No Products Tagged Select" at bounding box center [138, 273] width 112 height 236
click at [0, 0] on input "No Products Tagged Select" at bounding box center [0, 0] width 0 height 0
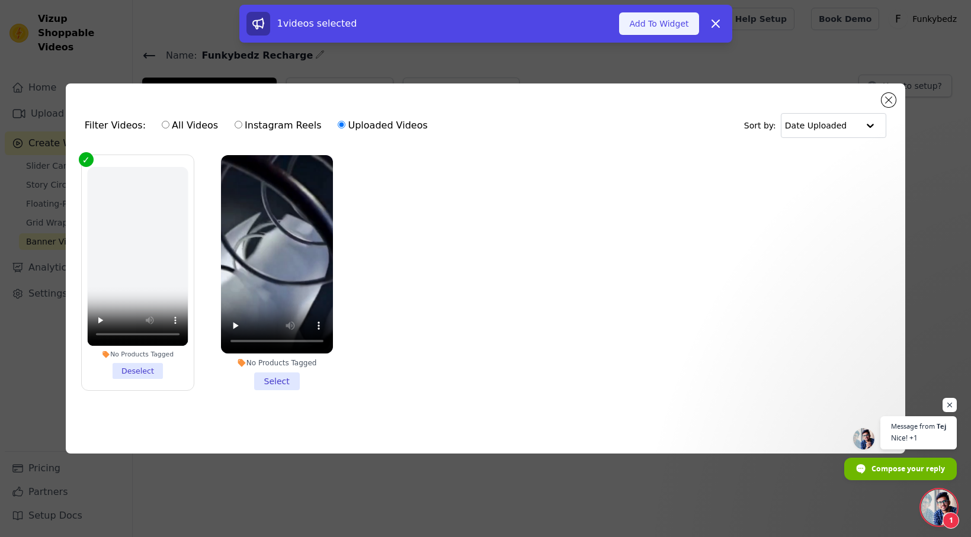
click at [665, 27] on button "Add To Widget" at bounding box center [658, 23] width 79 height 23
